Goal: Navigation & Orientation: Find specific page/section

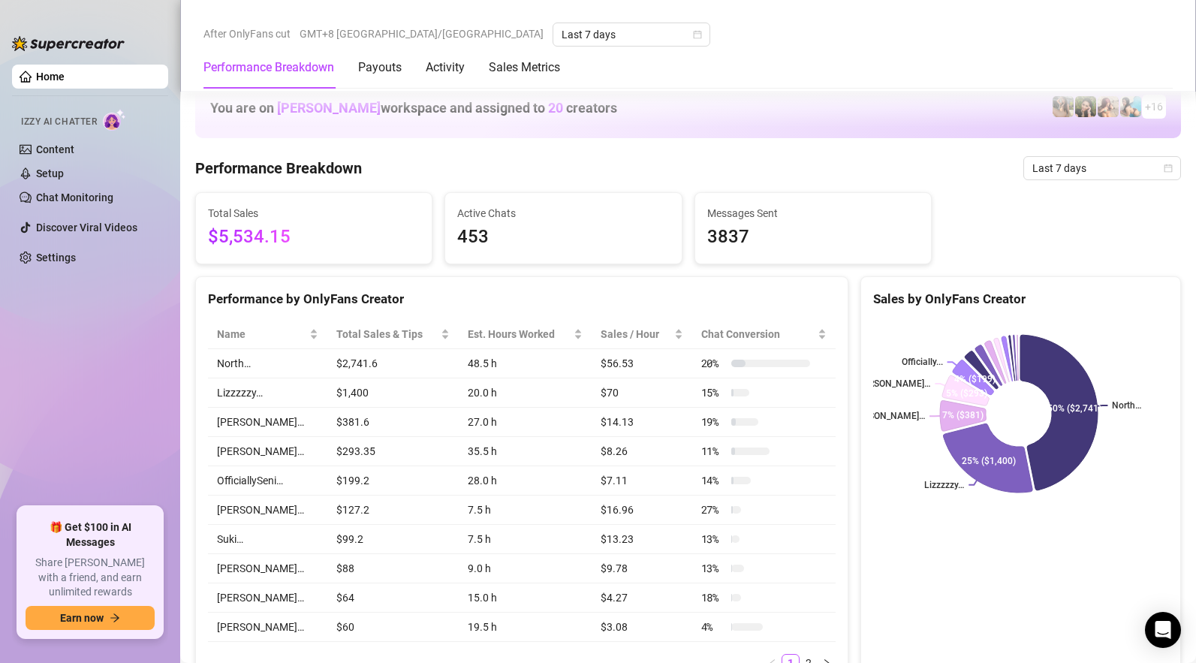
scroll to position [935, 0]
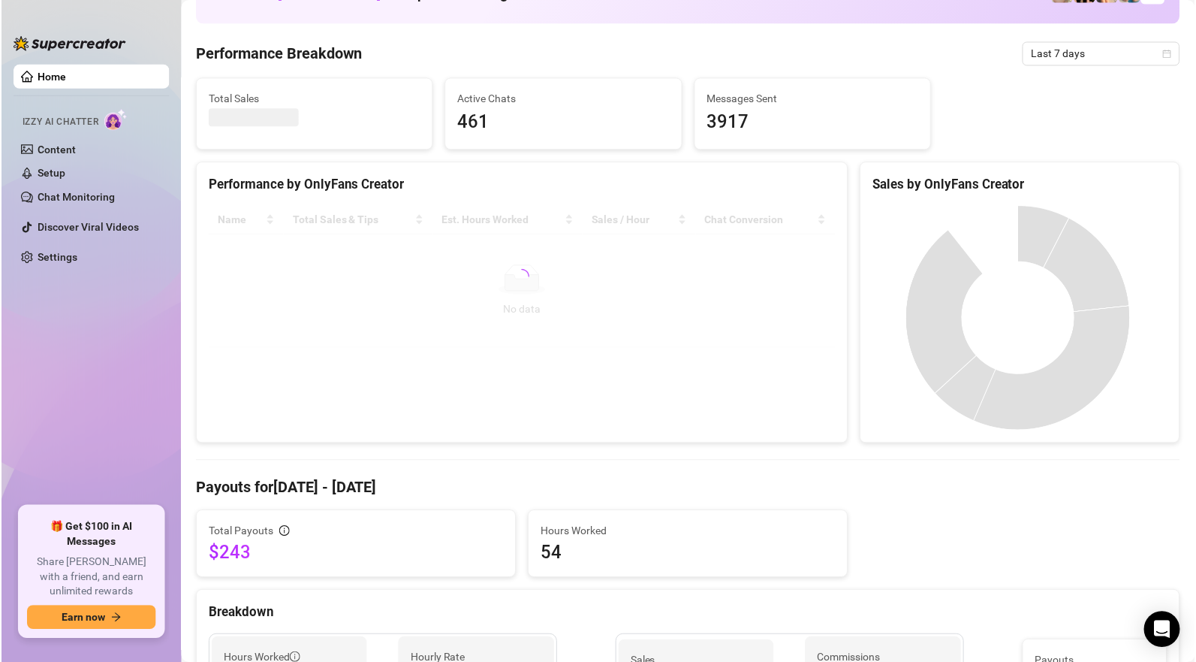
scroll to position [20, 0]
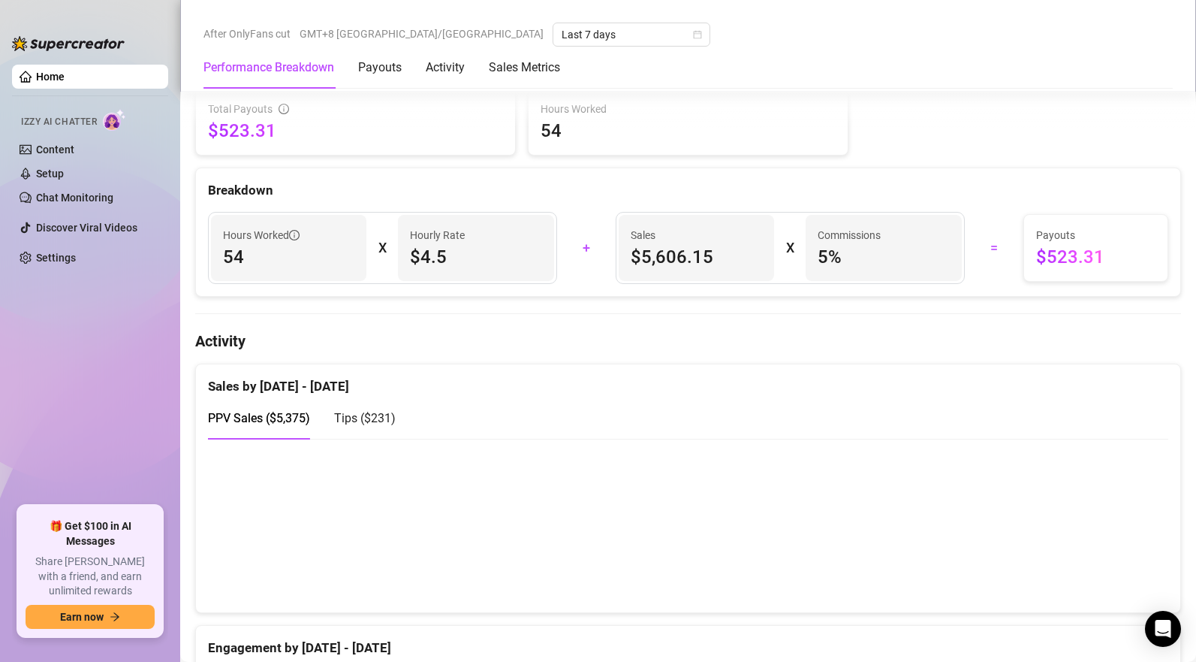
scroll to position [773, 0]
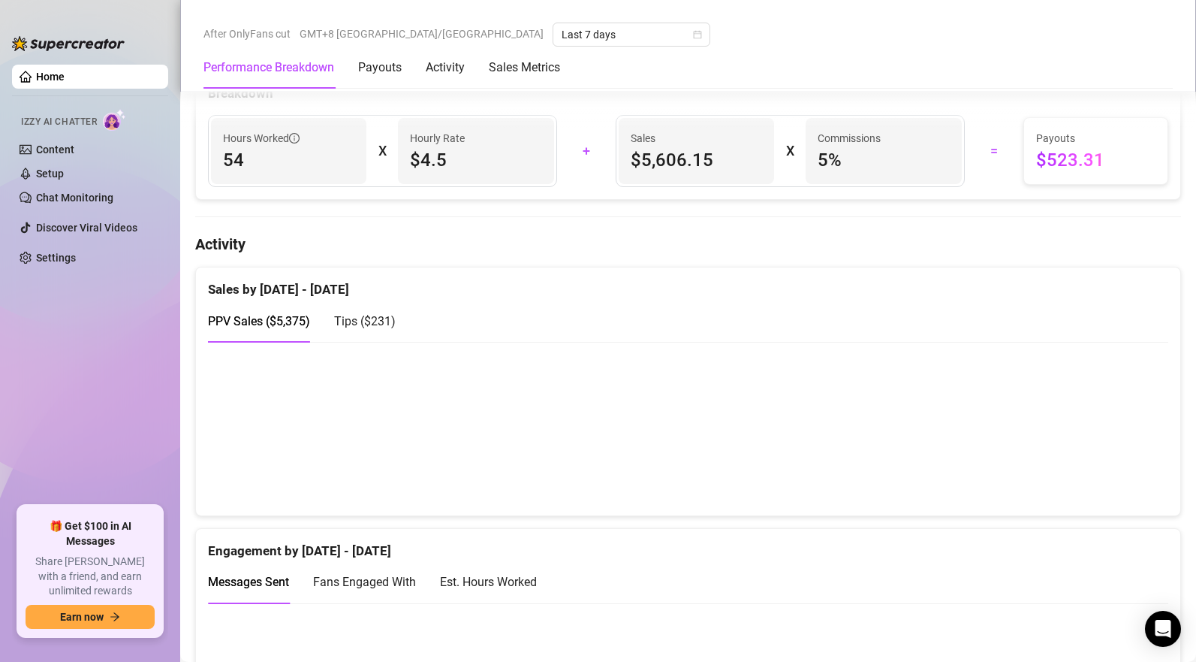
click at [363, 327] on span "Tips ( $231 )" at bounding box center [365, 321] width 62 height 14
click at [272, 321] on span "PPV Sales ( $5,375 )" at bounding box center [259, 321] width 102 height 14
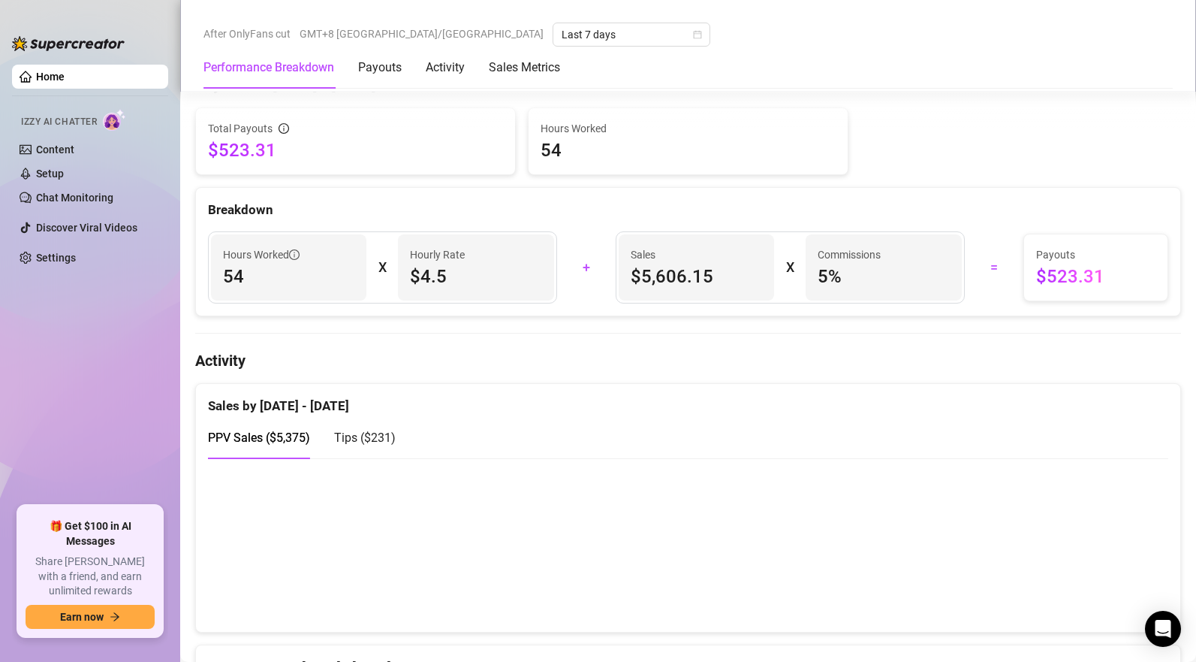
scroll to position [655, 0]
click at [390, 70] on div "Payouts" at bounding box center [380, 68] width 44 height 18
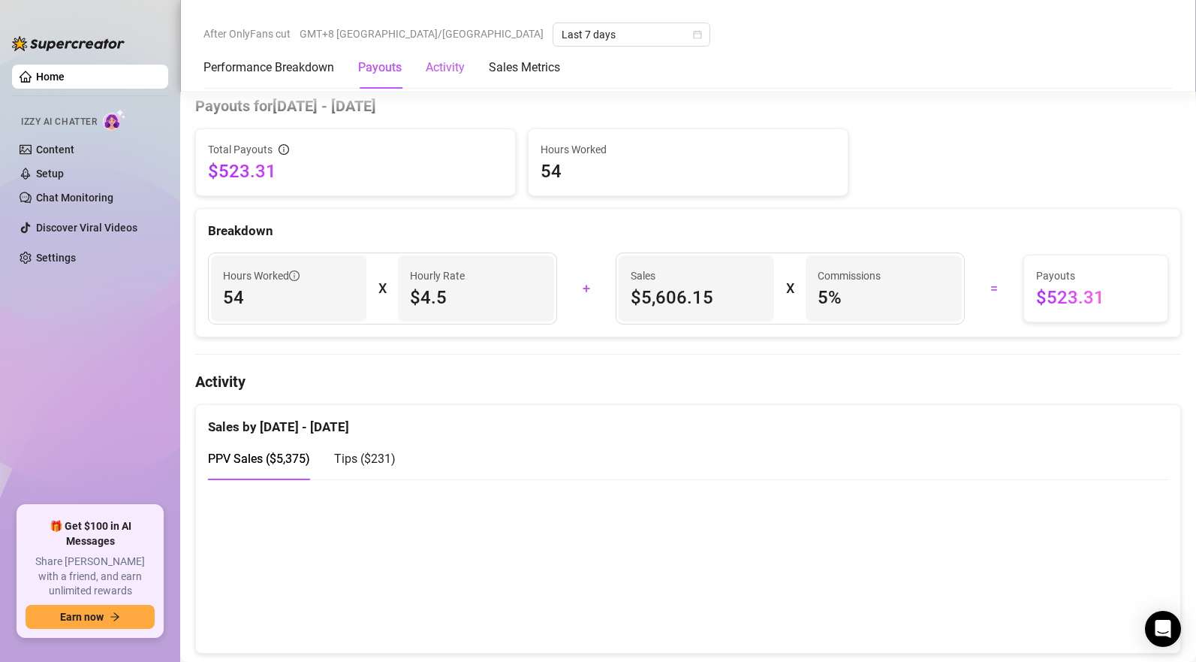
click at [439, 68] on div "Activity" at bounding box center [445, 68] width 39 height 18
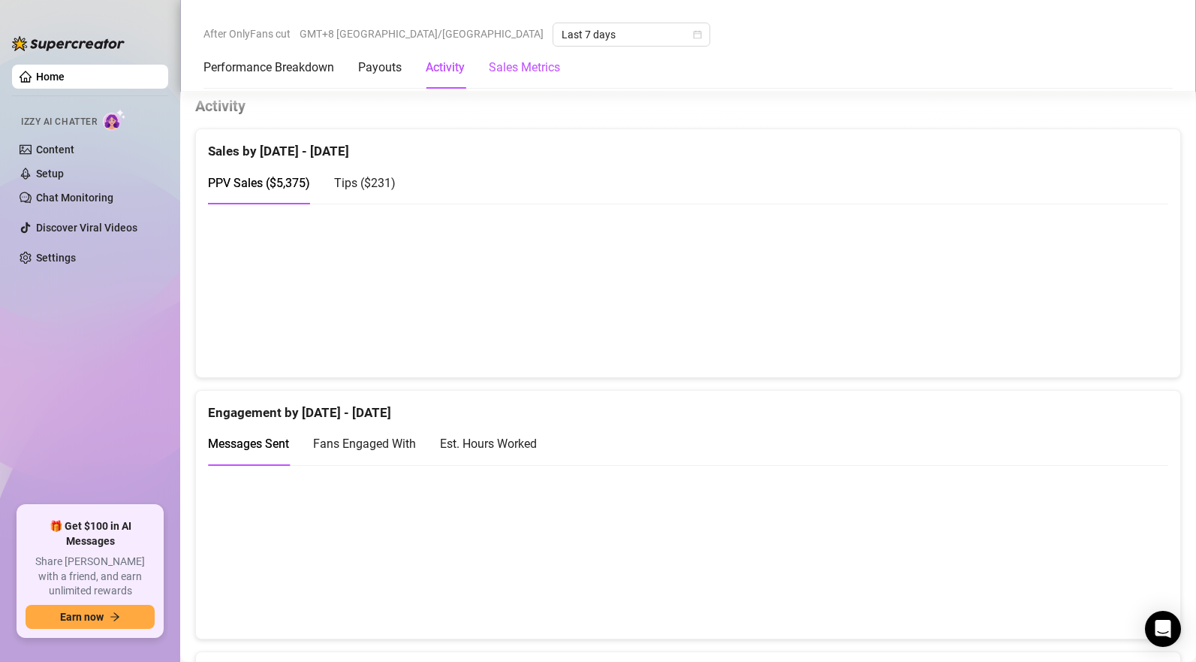
click at [545, 66] on Metrics "Sales Metrics" at bounding box center [524, 68] width 71 height 18
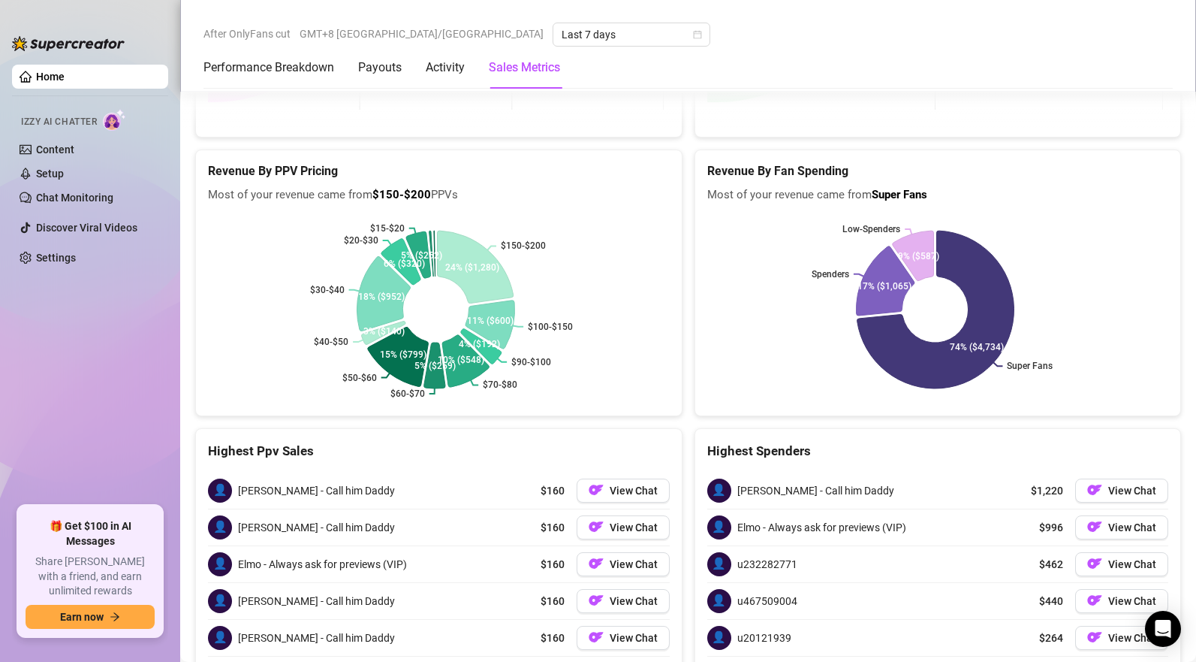
scroll to position [2939, 0]
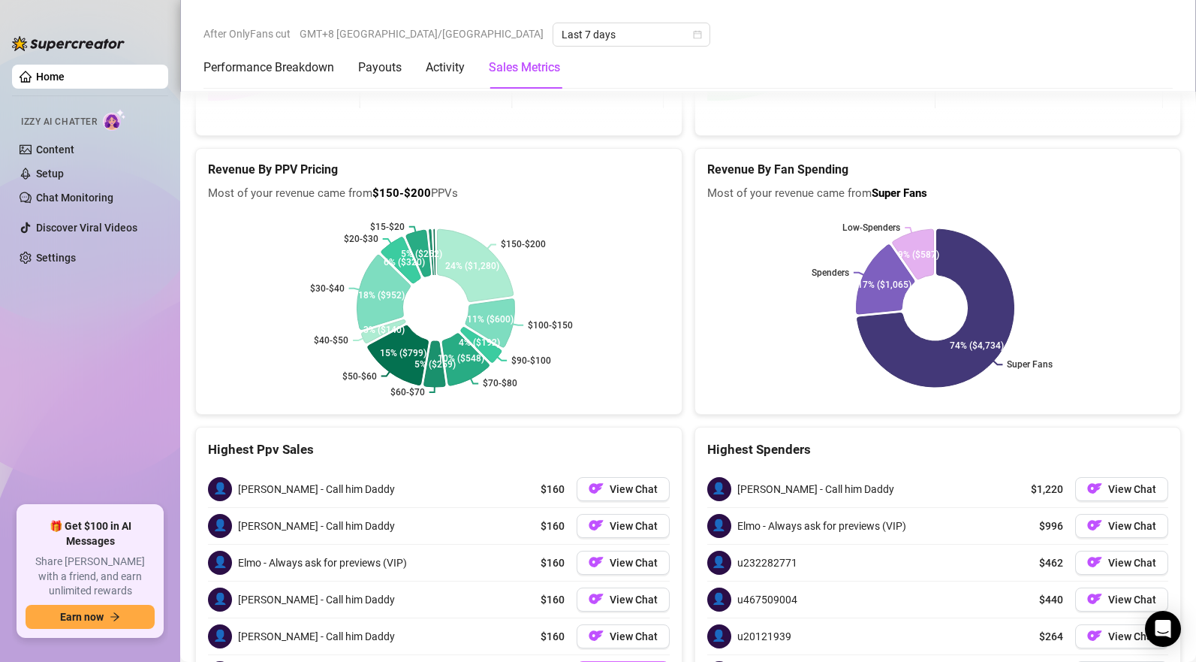
click at [603, 661] on button "View Chat" at bounding box center [623, 673] width 93 height 24
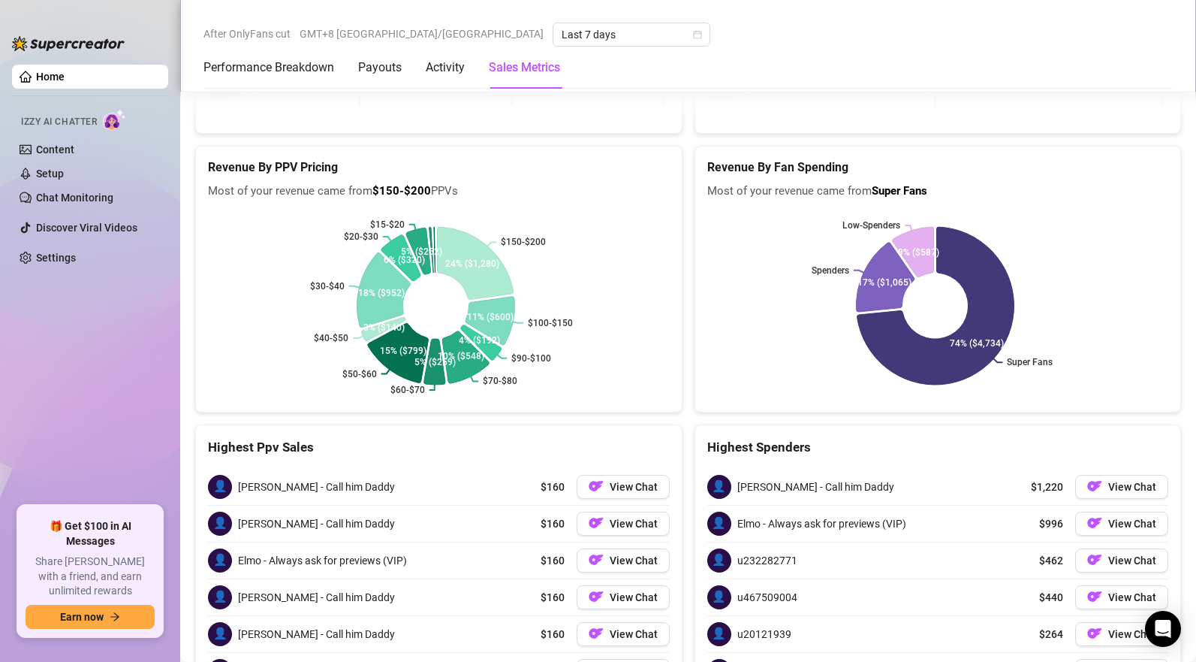
scroll to position [2940, 0]
